Goal: Transaction & Acquisition: Purchase product/service

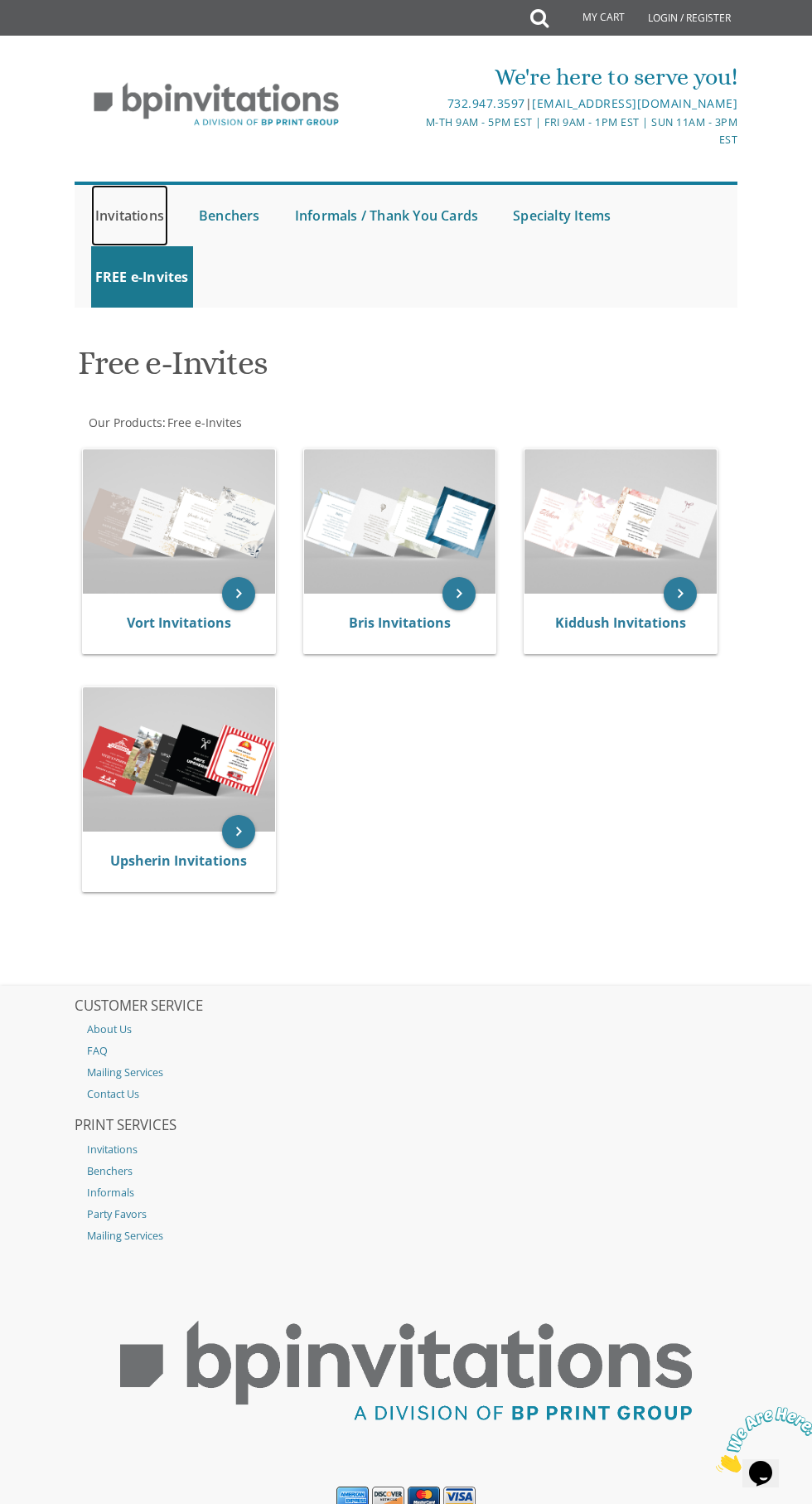
click at [101, 200] on link "Invitations" at bounding box center [130, 215] width 77 height 62
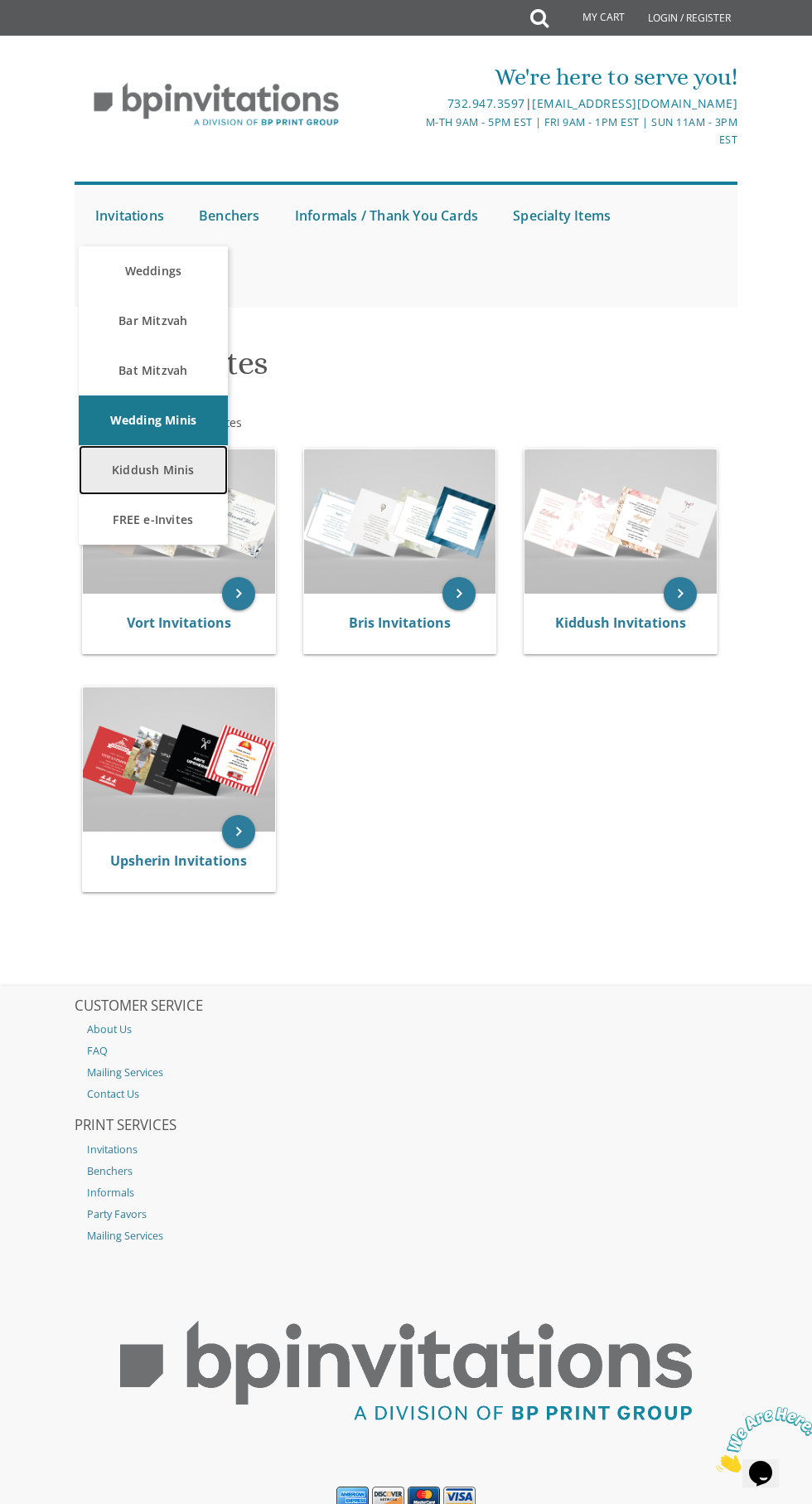
click at [147, 472] on link "Kiddush Minis" at bounding box center [154, 471] width 150 height 50
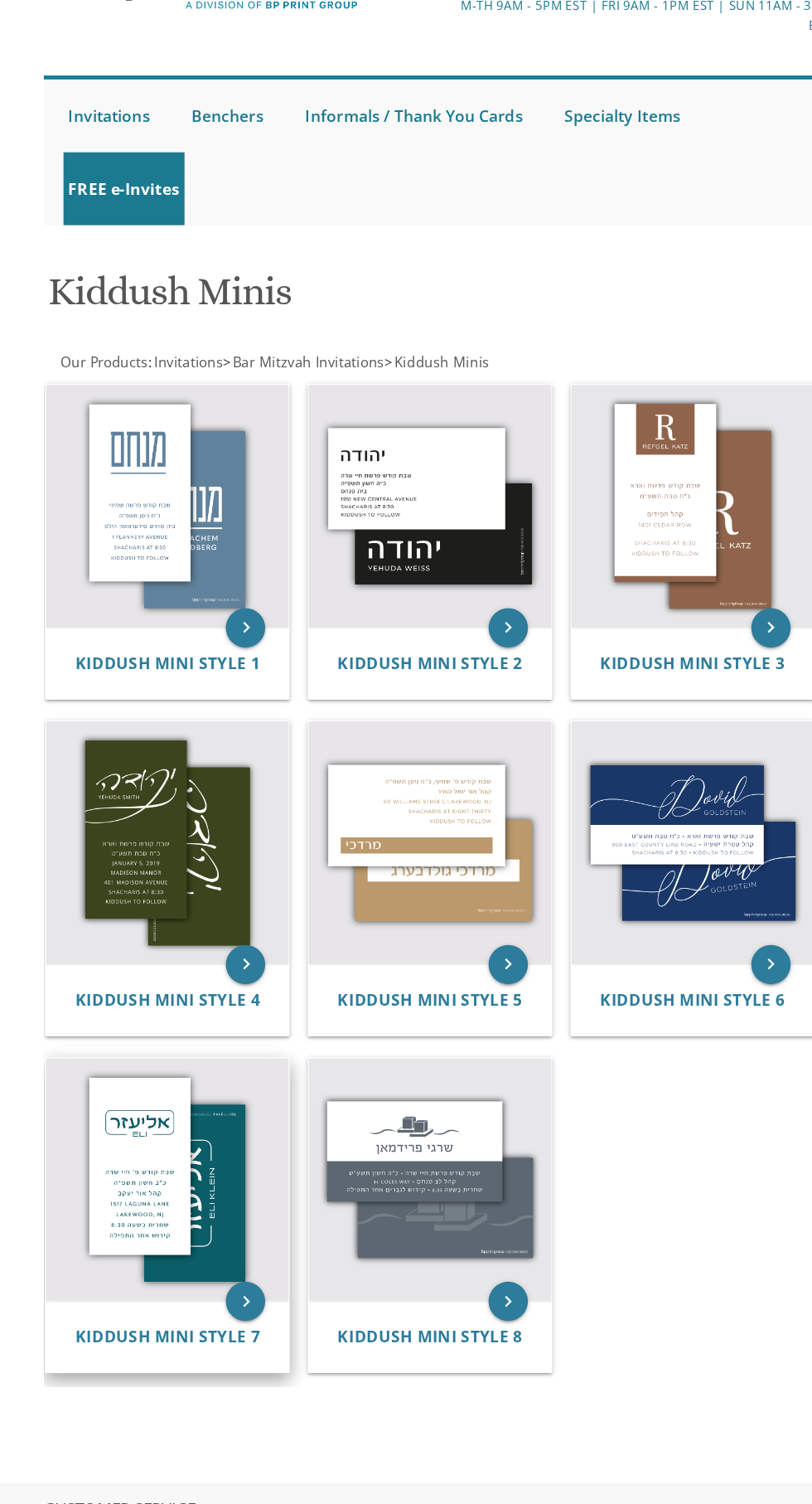
click at [116, 1151] on img at bounding box center [179, 1112] width 204 height 205
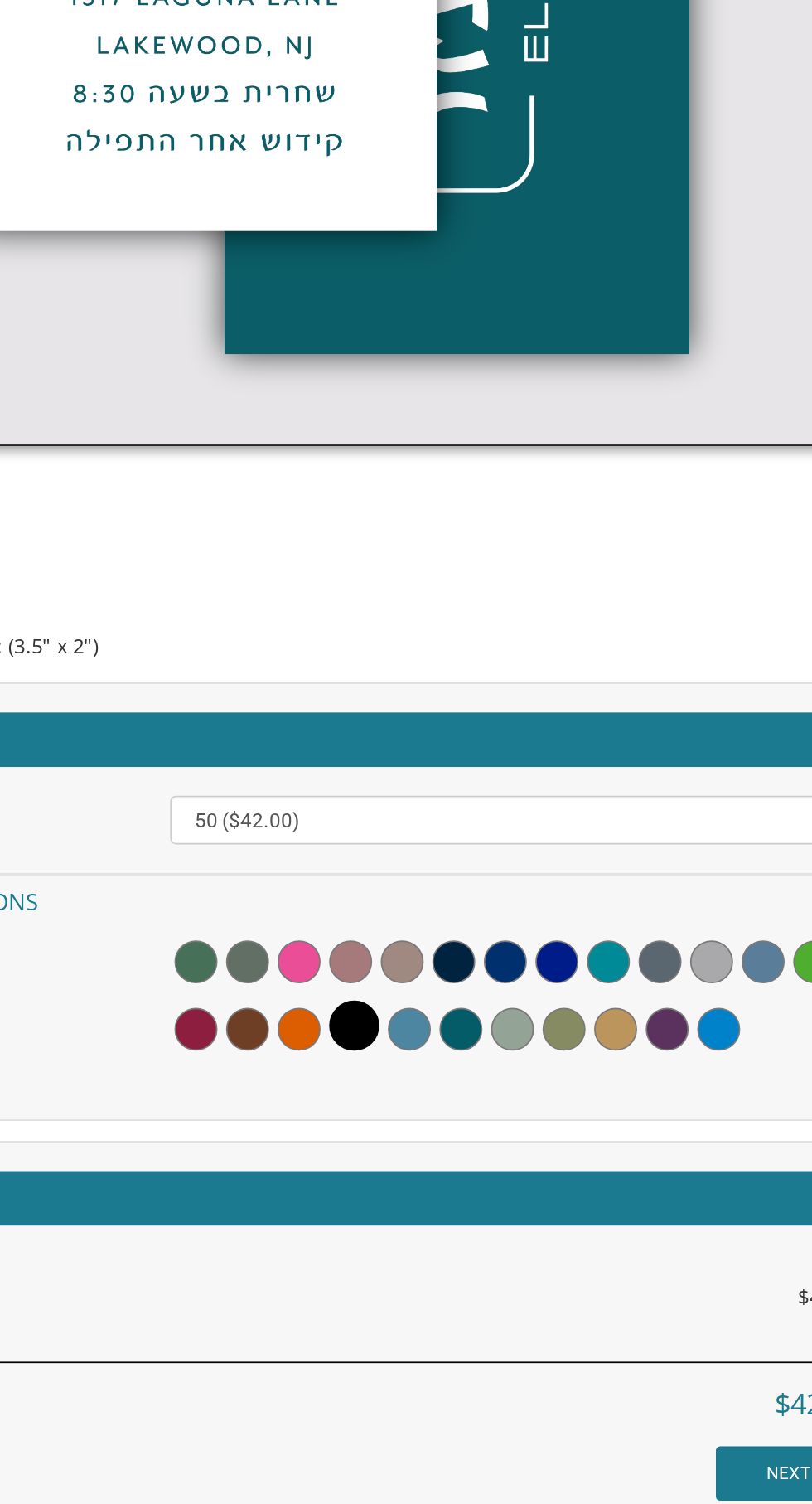
scroll to position [403, 0]
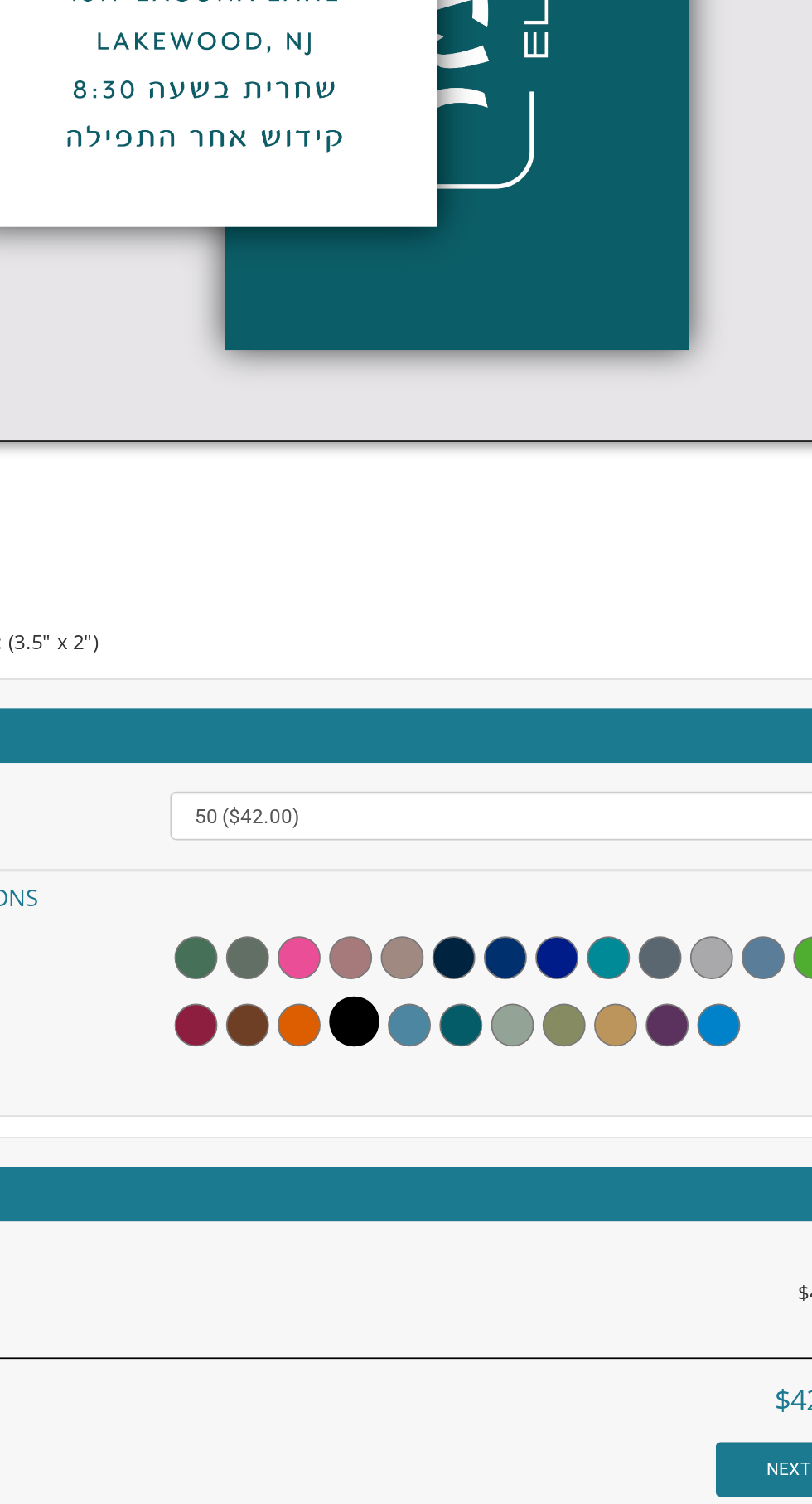
click at [446, 1236] on span at bounding box center [452, 1227] width 25 height 25
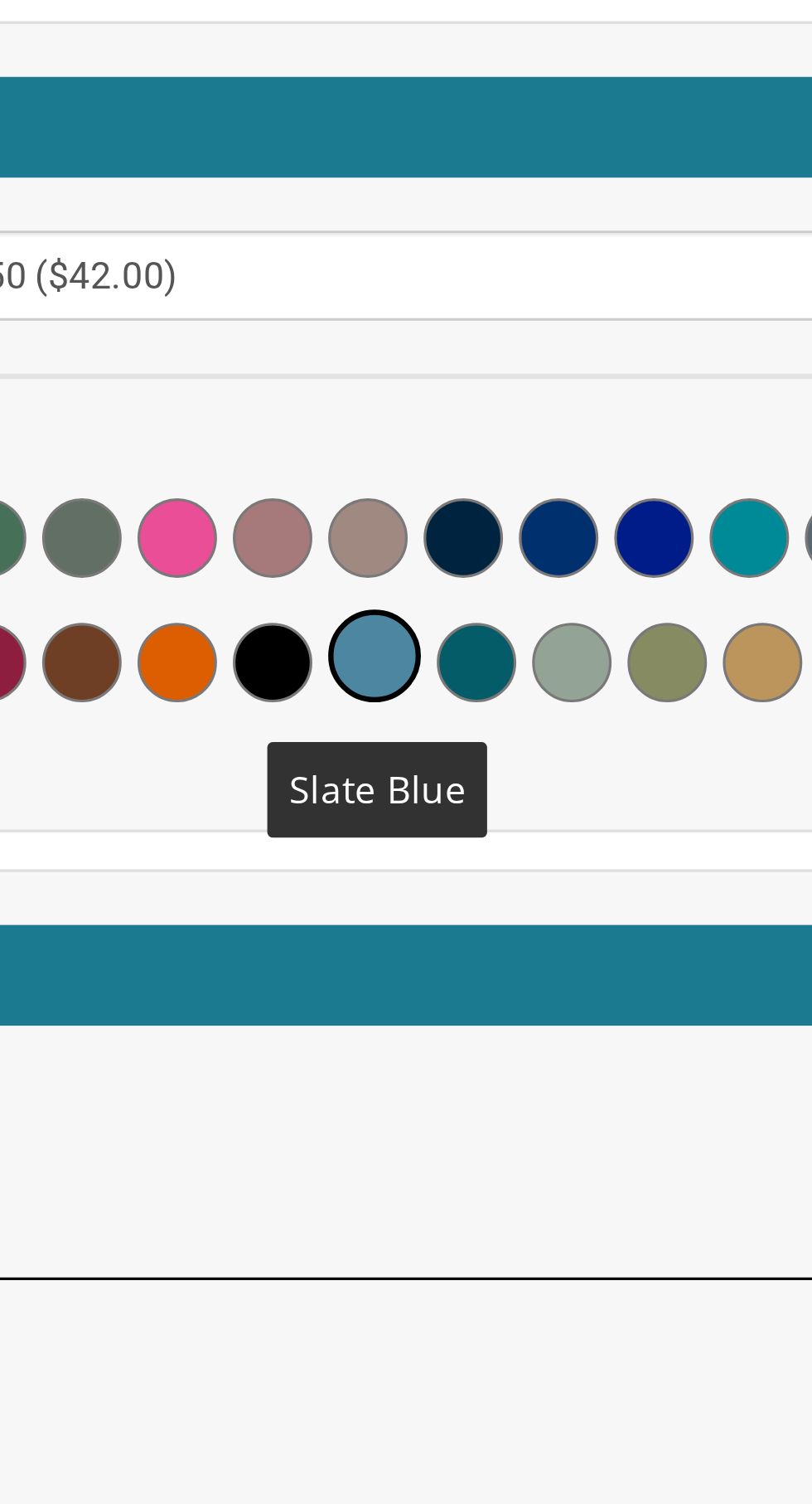
scroll to position [781, 0]
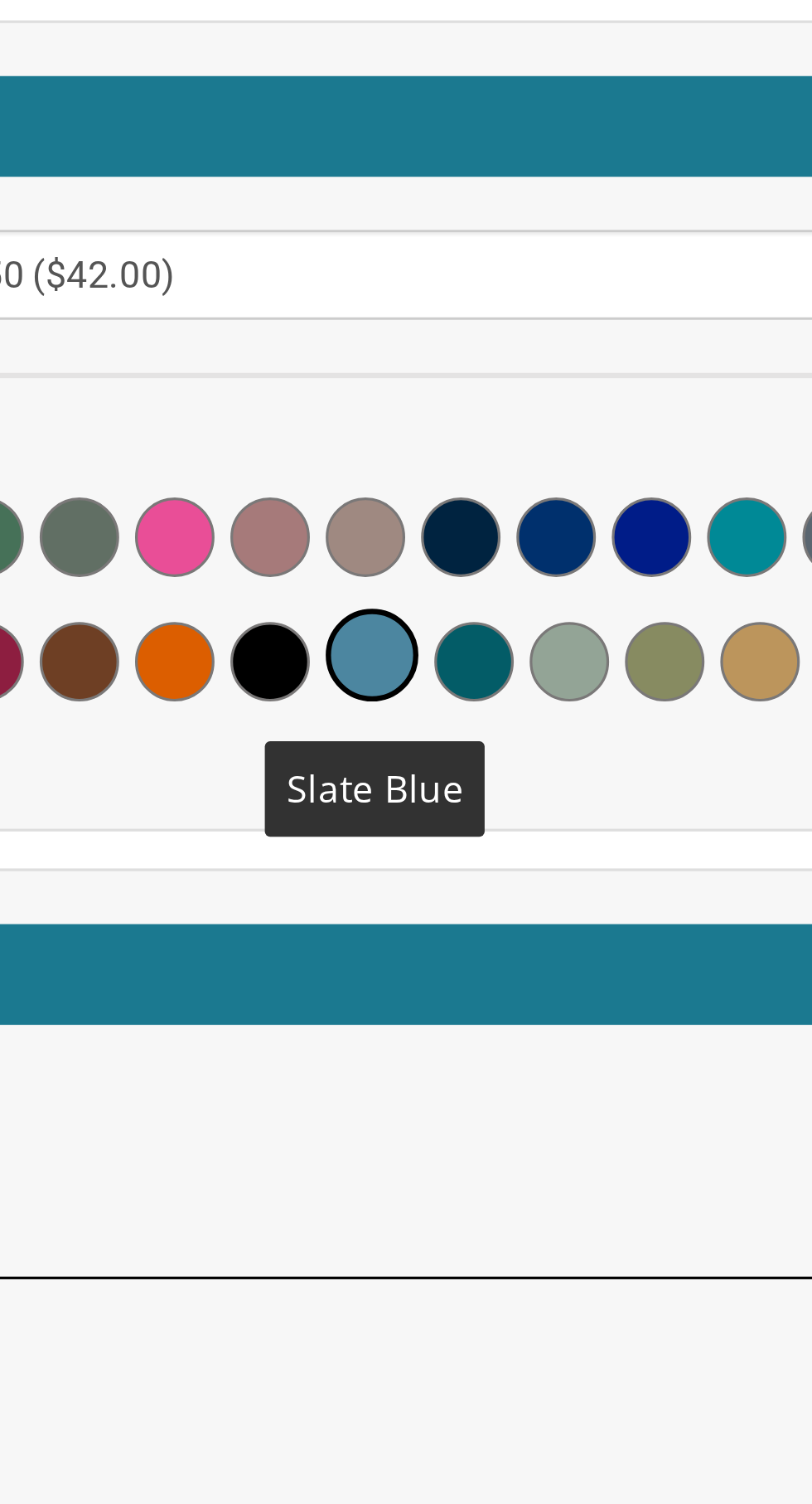
click at [452, 847] on span at bounding box center [450, 846] width 29 height 29
